Goal: Task Accomplishment & Management: Manage account settings

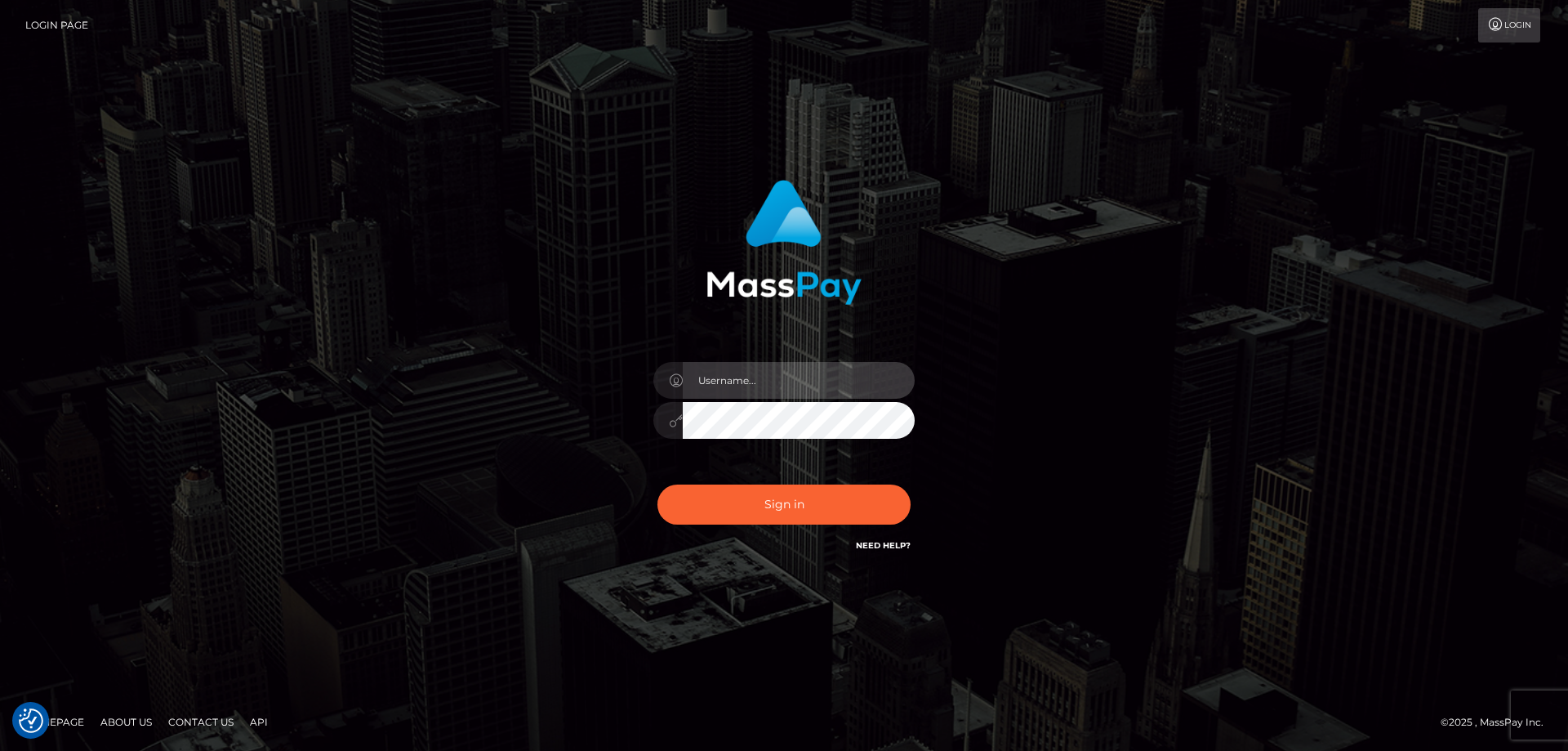
click at [787, 378] on input "text" at bounding box center [798, 380] width 232 height 36
click at [0, 750] on com-1password-button at bounding box center [0, 751] width 0 height 0
click at [826, 370] on input "text" at bounding box center [798, 380] width 232 height 36
click at [0, 750] on com-1password-button at bounding box center [0, 751] width 0 height 0
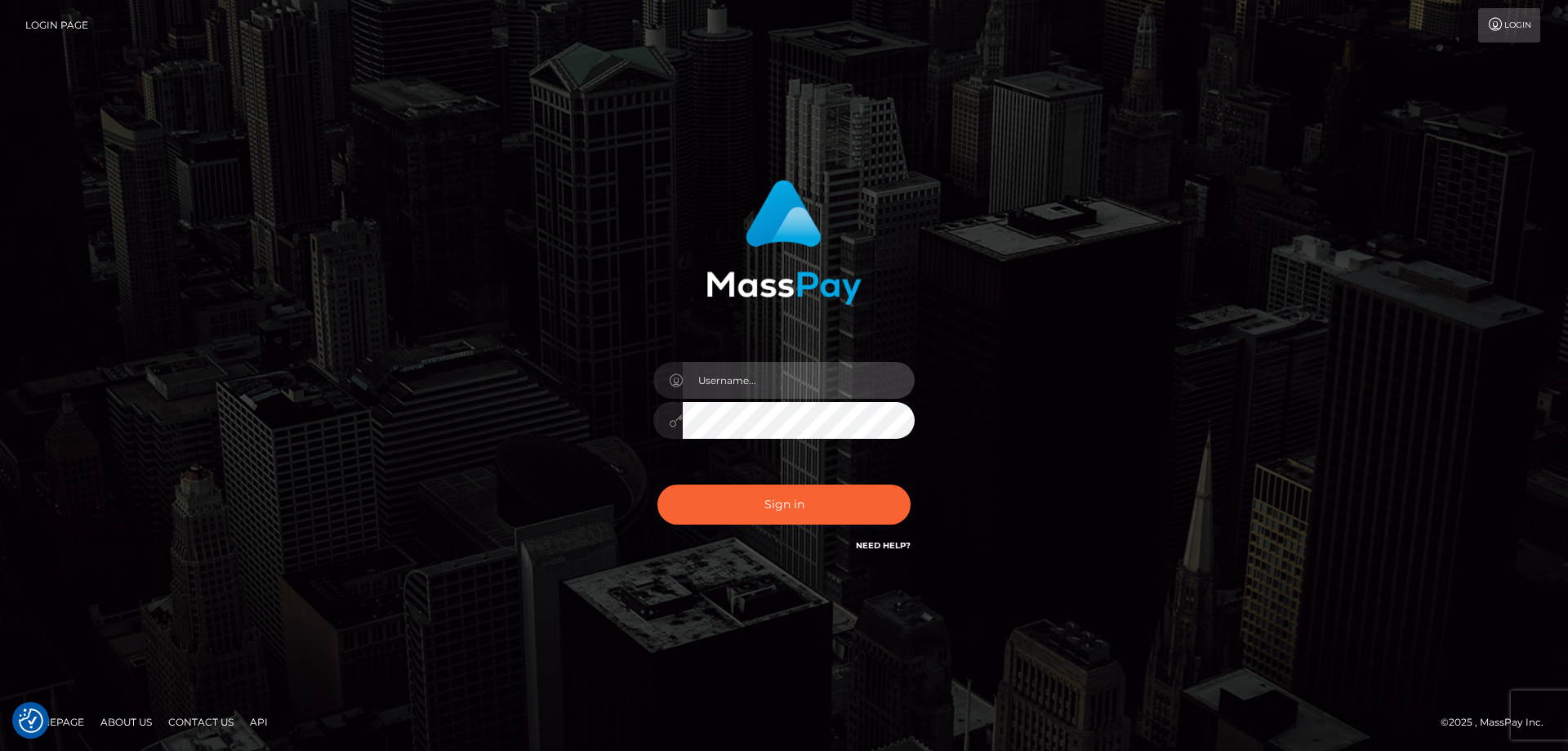
click at [0, 750] on com-1password-button at bounding box center [0, 751] width 0 height 0
type input "emi.throne"
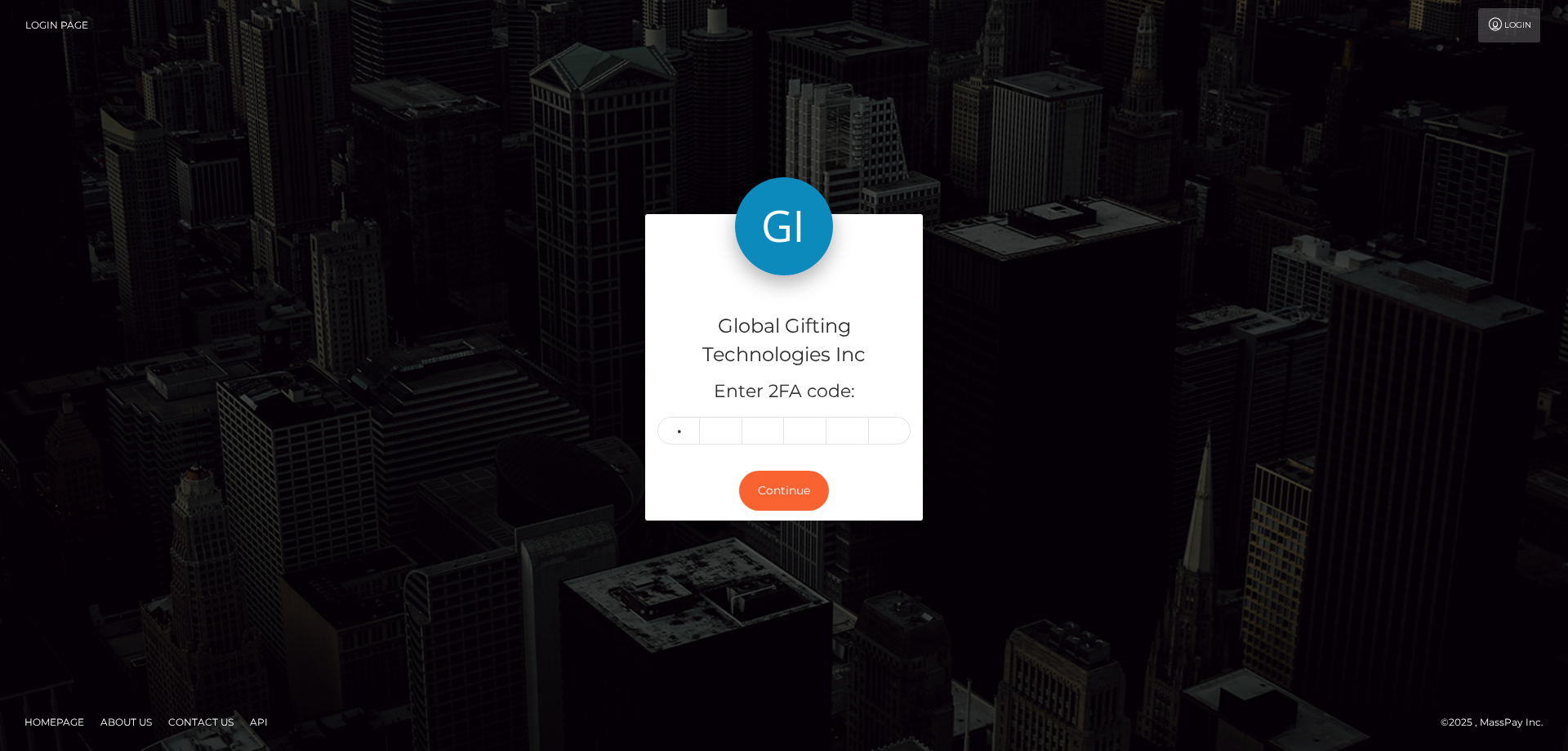
type input "5"
type input "4"
type input "8"
type input "3"
type input "6"
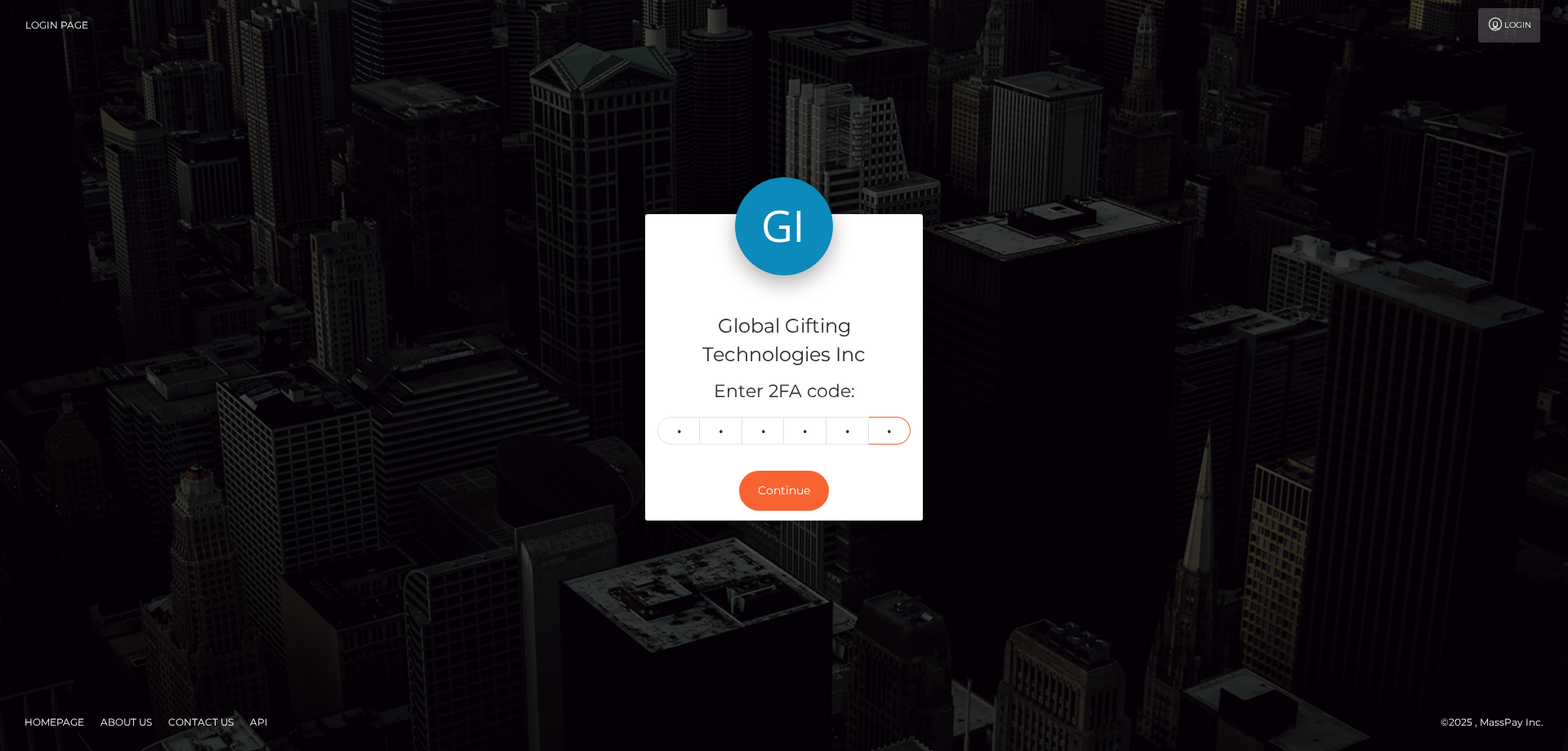
type input "8"
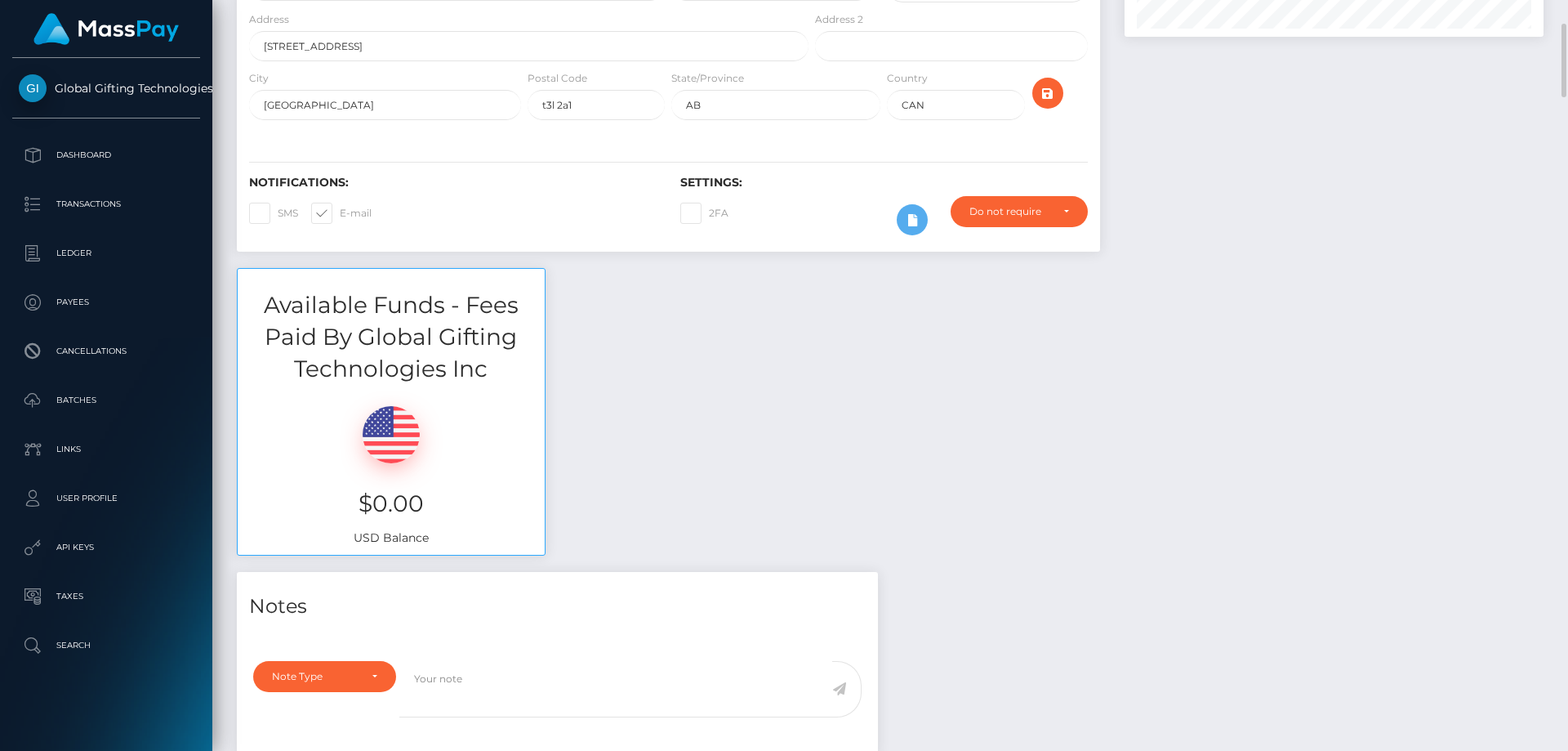
scroll to position [82, 0]
